Goal: Information Seeking & Learning: Learn about a topic

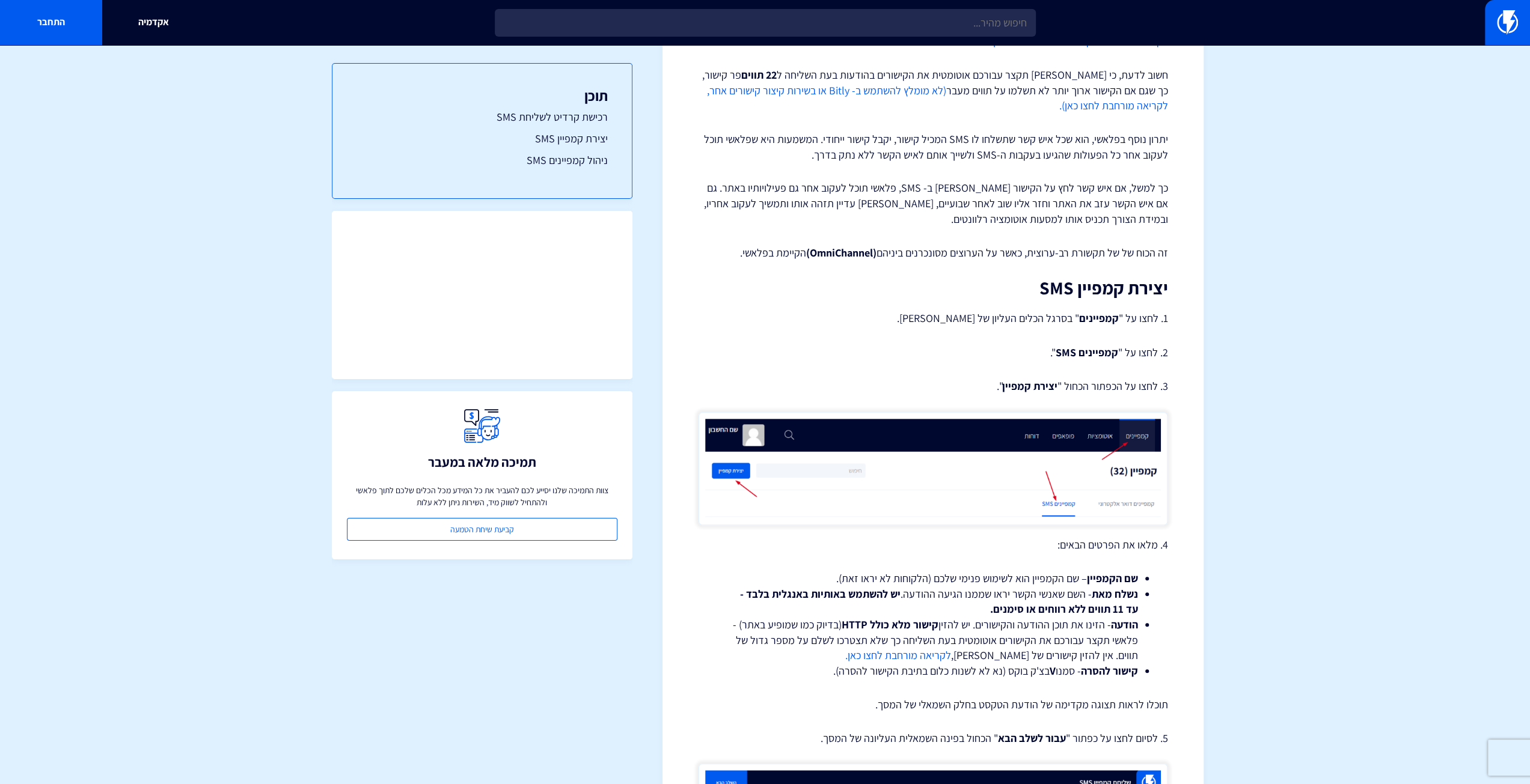
scroll to position [421, 0]
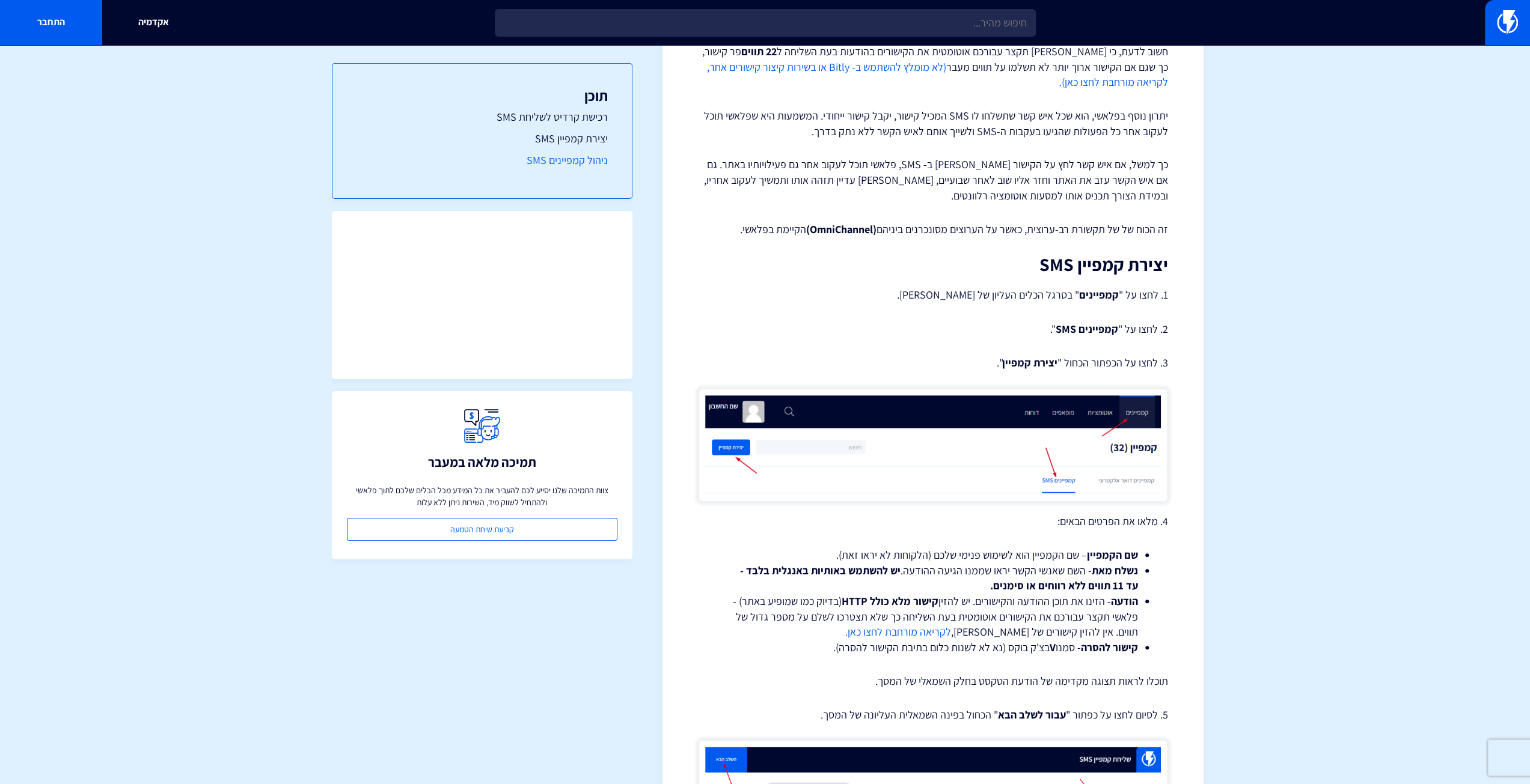
click at [598, 161] on link "ניהול קמפיינים SMS" at bounding box center [481, 160] width 251 height 15
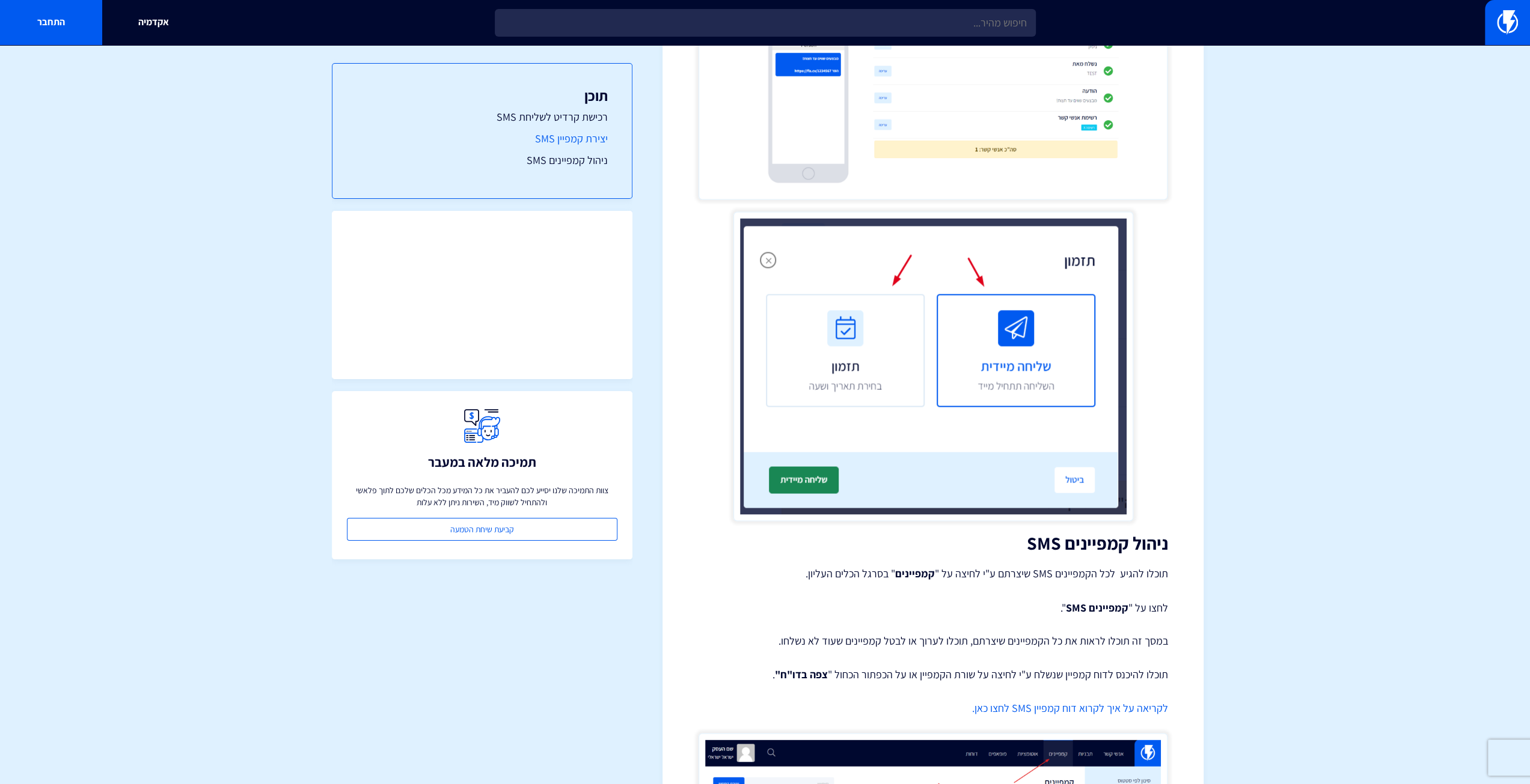
click at [598, 136] on link "יצירת קמפיין SMS" at bounding box center [481, 138] width 251 height 15
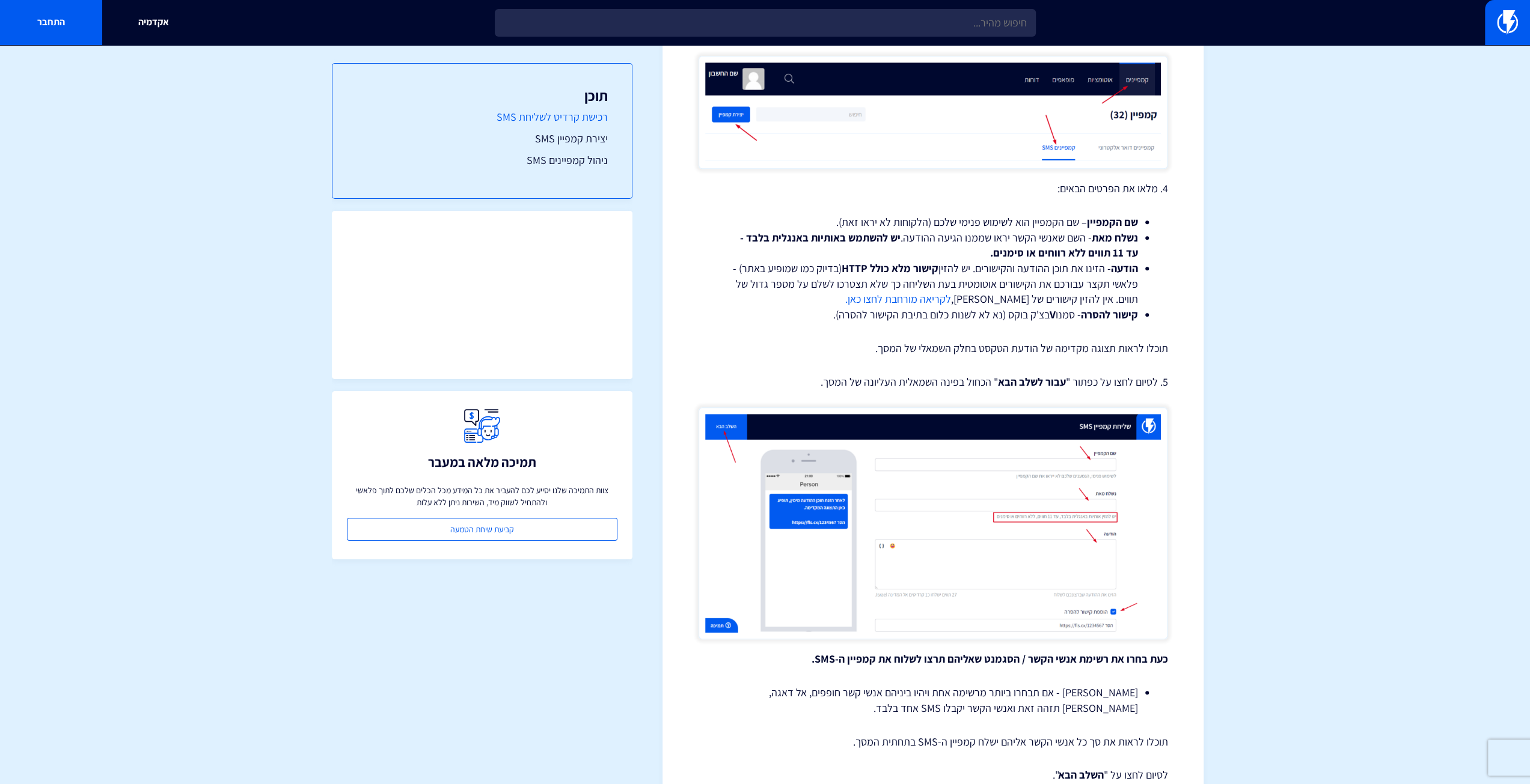
click at [598, 120] on link "רכישת קרדיט לשליחת SMS" at bounding box center [481, 117] width 251 height 15
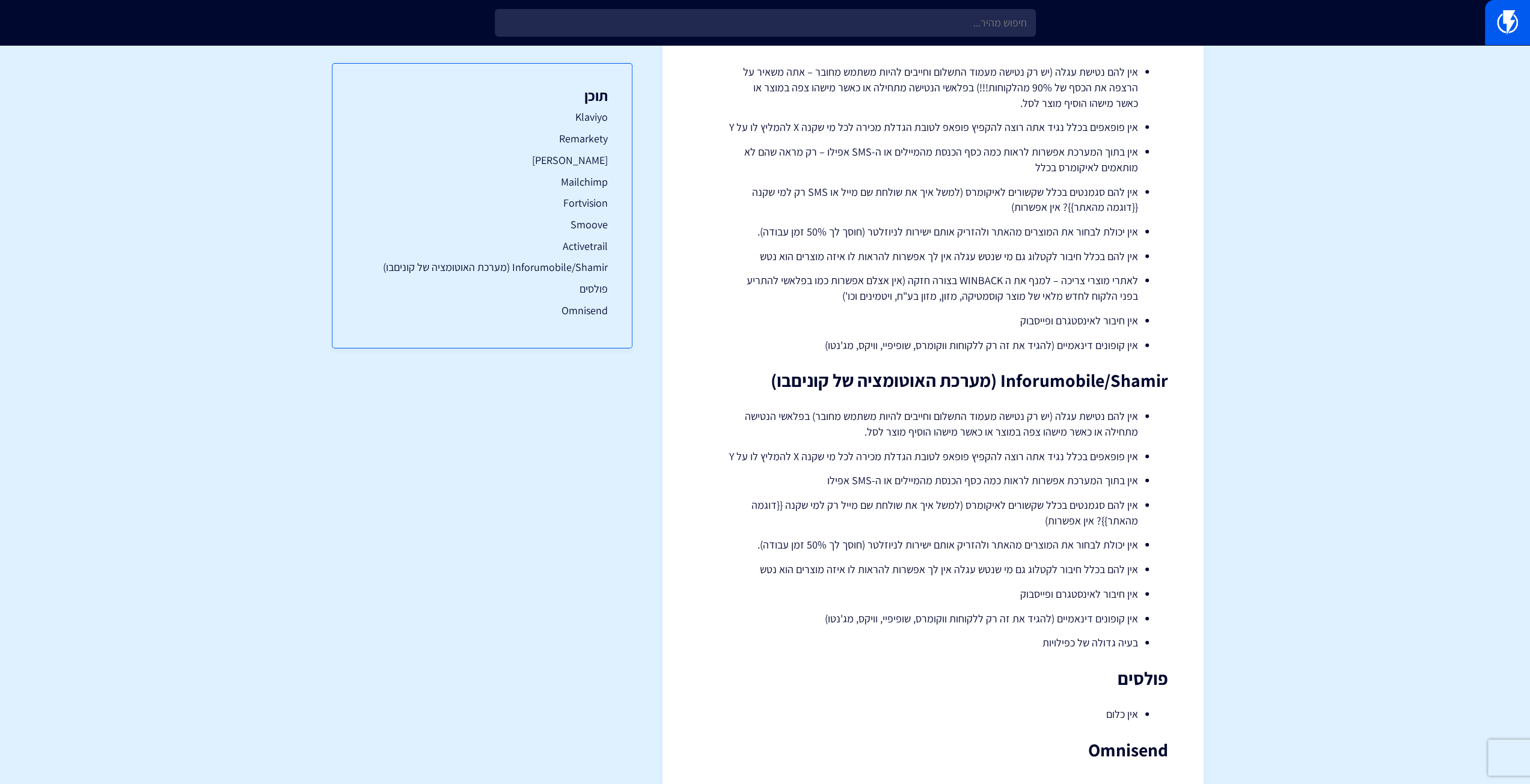
scroll to position [2593, 0]
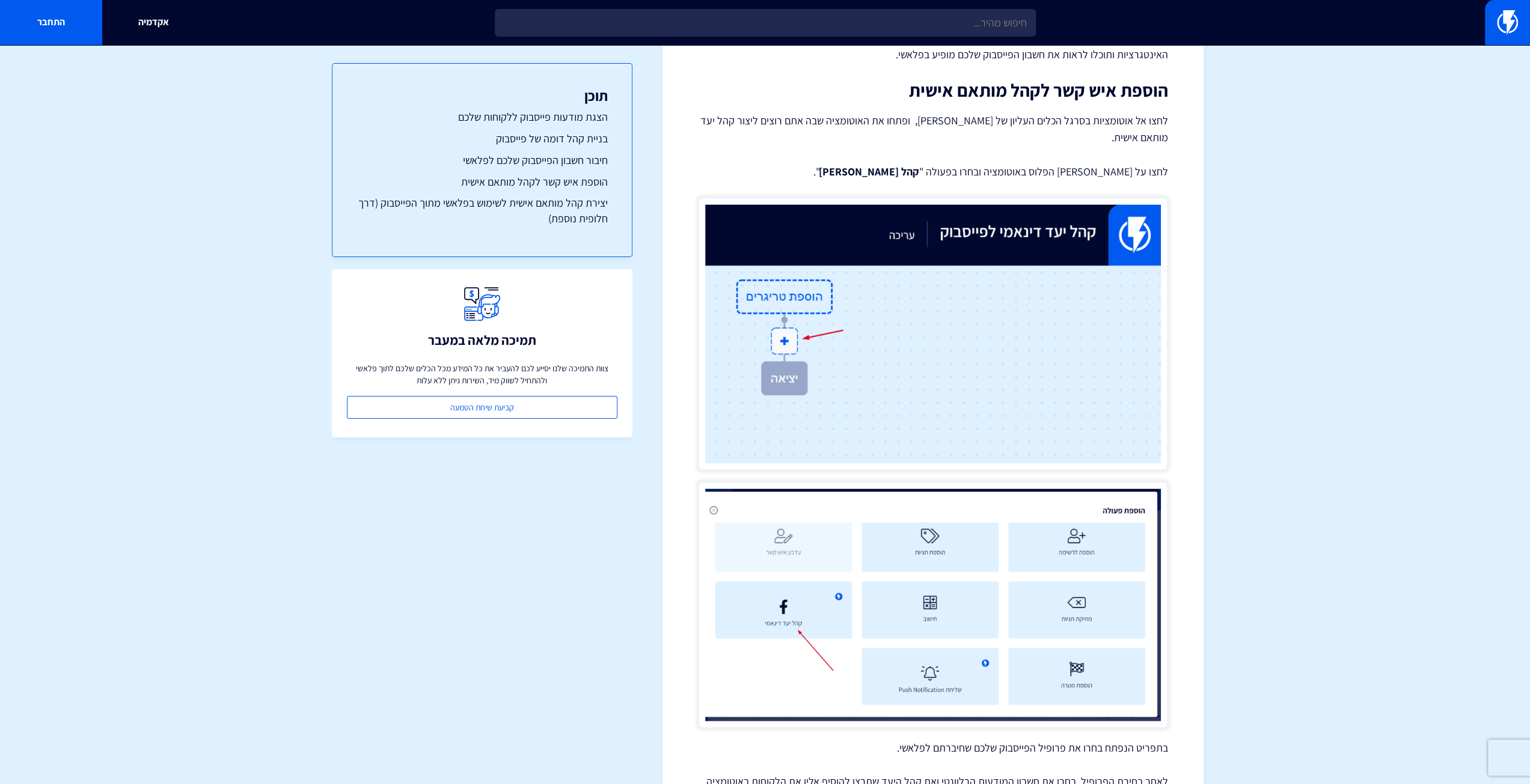
scroll to position [2173, 0]
